Goal: Task Accomplishment & Management: Use online tool/utility

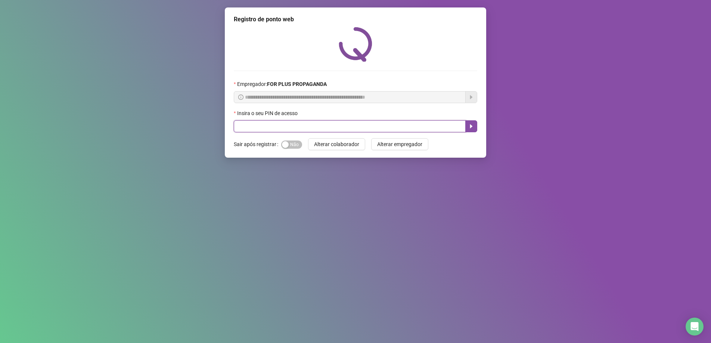
click at [276, 127] on input "text" at bounding box center [350, 126] width 232 height 12
type input "*****"
click at [295, 142] on span "Sim Não" at bounding box center [291, 144] width 21 height 8
click at [471, 128] on icon "caret-right" at bounding box center [471, 126] width 6 height 6
click at [272, 129] on input "text" at bounding box center [350, 126] width 232 height 12
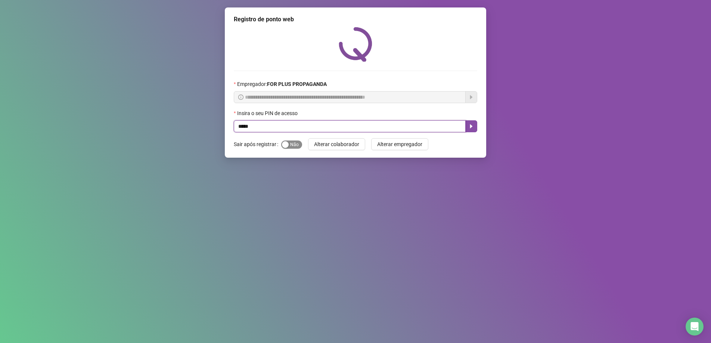
type input "*****"
click at [293, 147] on span "Sim Não" at bounding box center [291, 144] width 21 height 8
click at [469, 128] on icon "caret-right" at bounding box center [471, 126] width 6 height 6
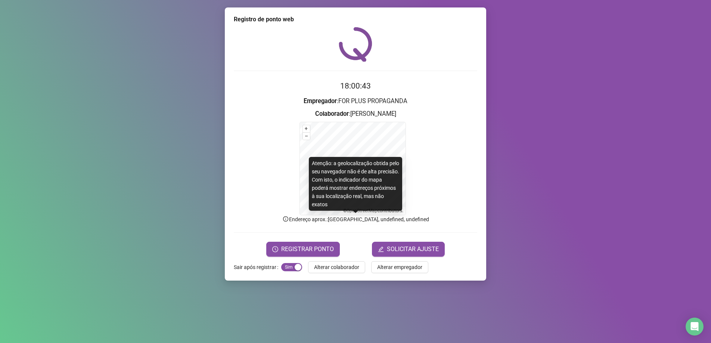
click at [376, 215] on p "Endereço aprox. : Avenida Flores da Cunha, undefined, undefined" at bounding box center [355, 219] width 243 height 8
click at [369, 174] on div "Atenção: a geolocalização obtida pelo seu navegador não é de alta precisão. Com…" at bounding box center [355, 184] width 93 height 54
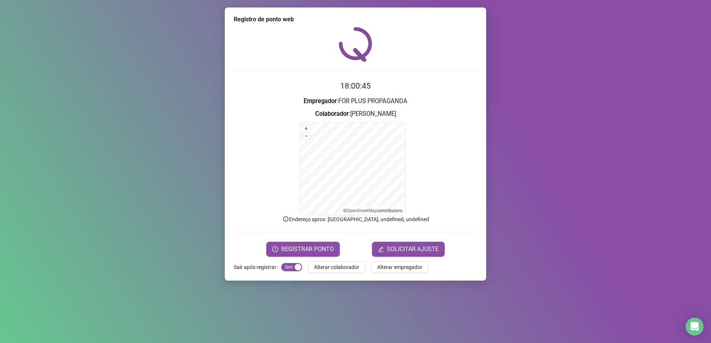
drag, startPoint x: 422, startPoint y: 211, endPoint x: 426, endPoint y: 215, distance: 5.0
click at [423, 211] on form "+ – ⇧ › © OpenStreetMap contributors." at bounding box center [355, 168] width 243 height 93
click at [427, 217] on p "Endereço aprox. : Avenida Flores da Cunha, undefined, undefined" at bounding box center [355, 219] width 243 height 8
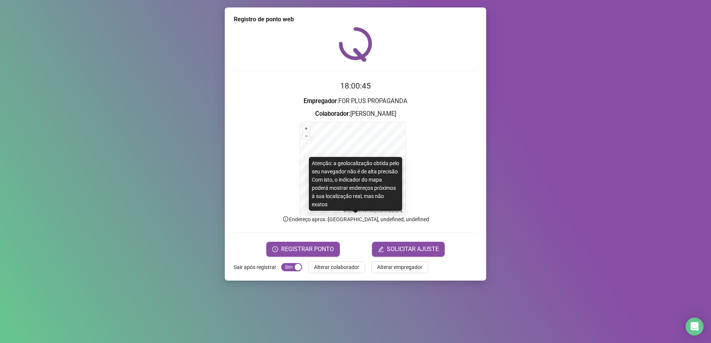
click at [429, 218] on p "Endereço aprox. : Avenida Flores da Cunha, undefined, undefined" at bounding box center [355, 219] width 243 height 8
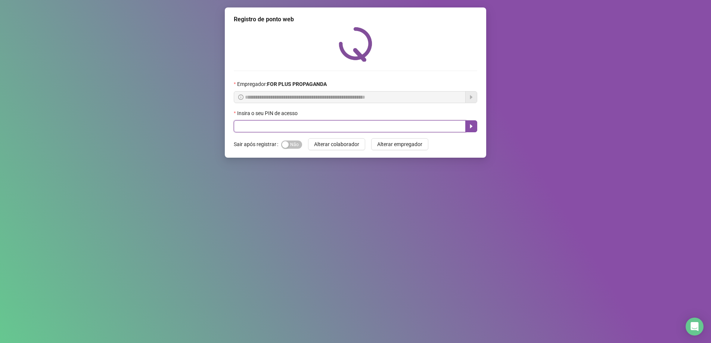
click at [277, 126] on input "text" at bounding box center [350, 126] width 232 height 12
type input "*****"
click at [294, 144] on span "Sim Não" at bounding box center [291, 144] width 21 height 8
click at [469, 128] on icon "caret-right" at bounding box center [471, 126] width 6 height 6
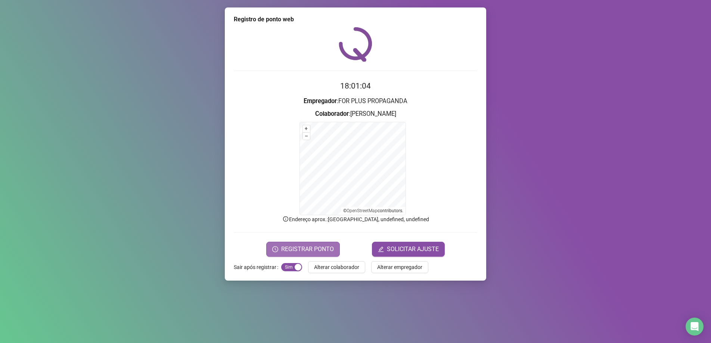
click at [297, 247] on span "REGISTRAR PONTO" at bounding box center [307, 248] width 53 height 9
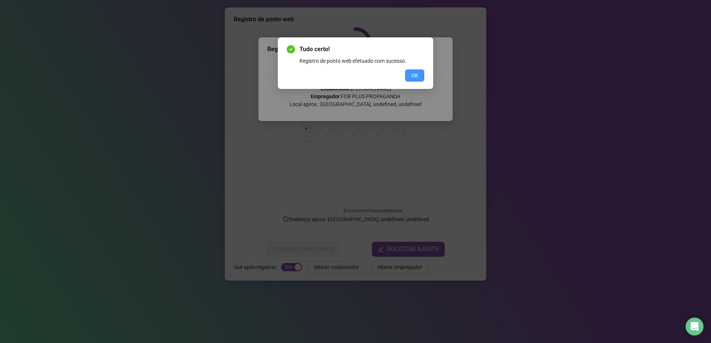
click at [414, 78] on span "OK" at bounding box center [414, 75] width 7 height 8
